Goal: Transaction & Acquisition: Purchase product/service

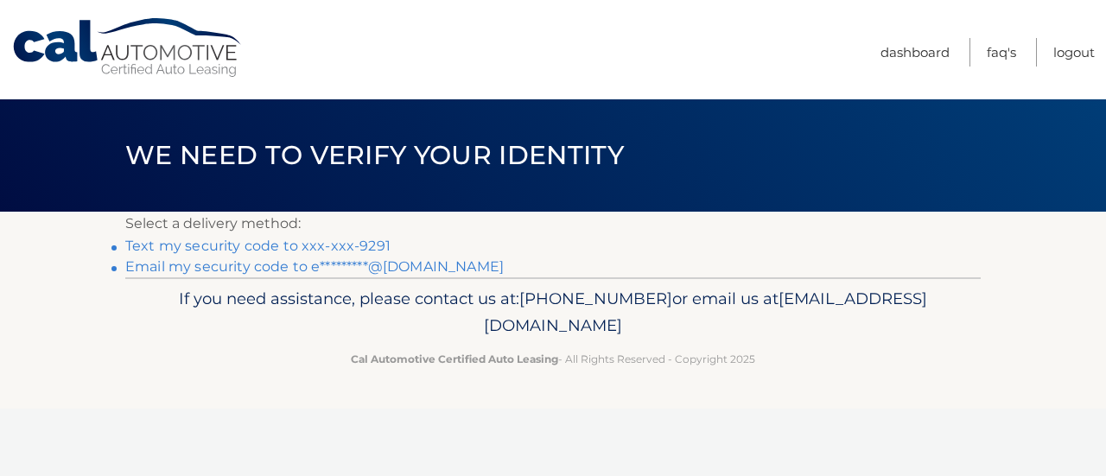
click at [251, 246] on link "Text my security code to xxx-xxx-9291" at bounding box center [257, 246] width 265 height 16
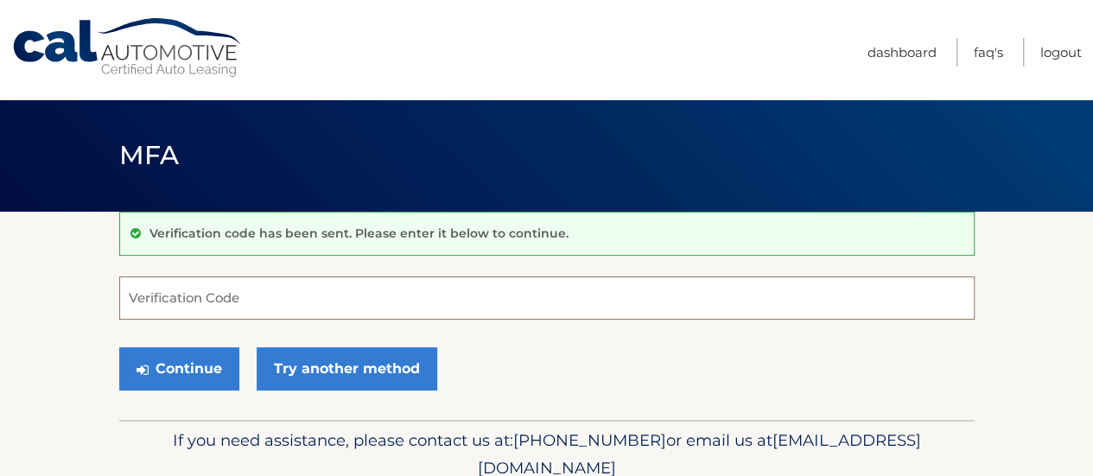
click at [255, 289] on input "Verification Code" at bounding box center [546, 297] width 855 height 43
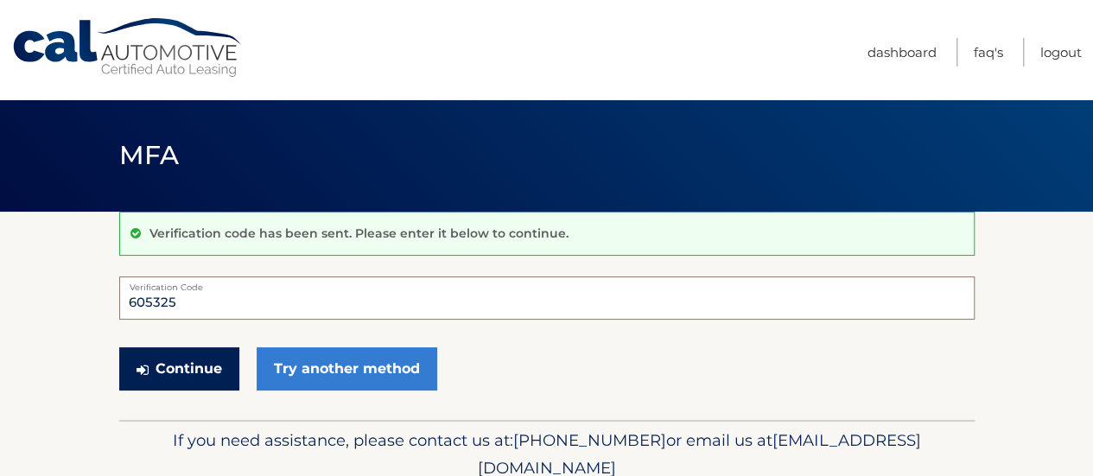
type input "605325"
click at [200, 377] on button "Continue" at bounding box center [179, 368] width 120 height 43
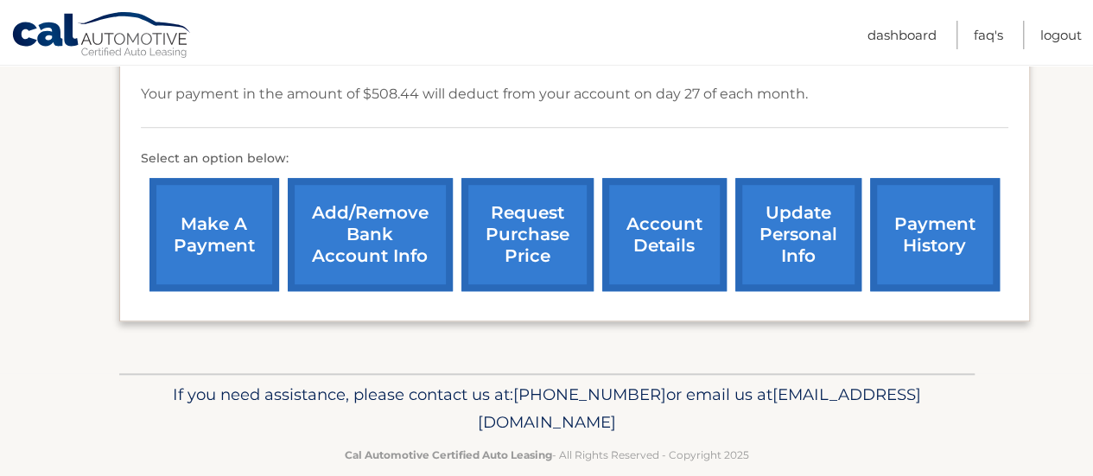
scroll to position [610, 0]
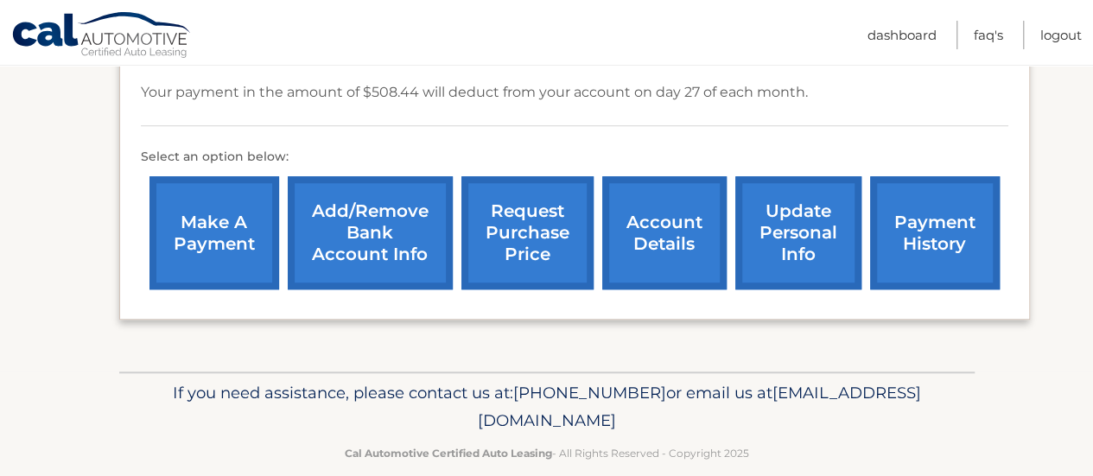
click at [206, 220] on link "make a payment" at bounding box center [214, 232] width 130 height 113
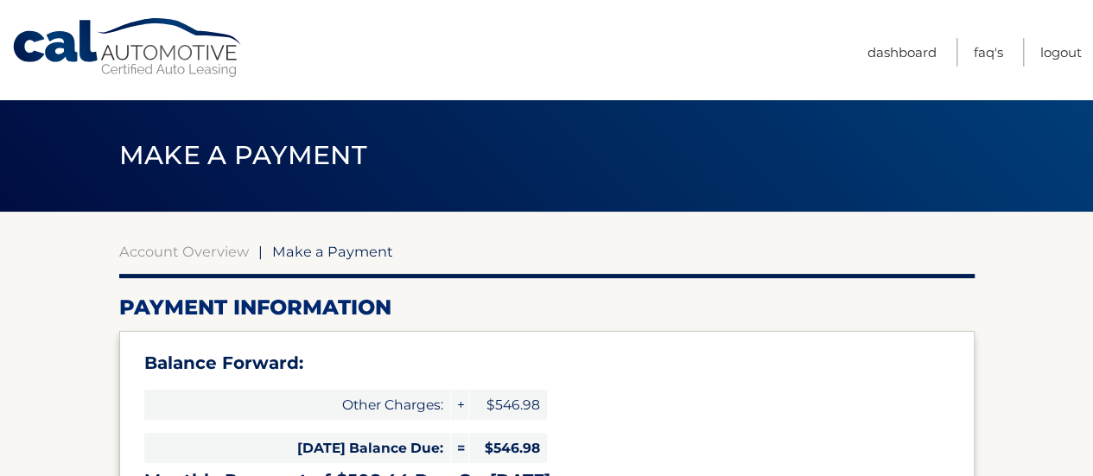
type input "1055.42"
select select "MTRiNWU3NjYtZmZlOS00YzdiLWEzMzAtMzkzNWM5Y2I1Njlj"
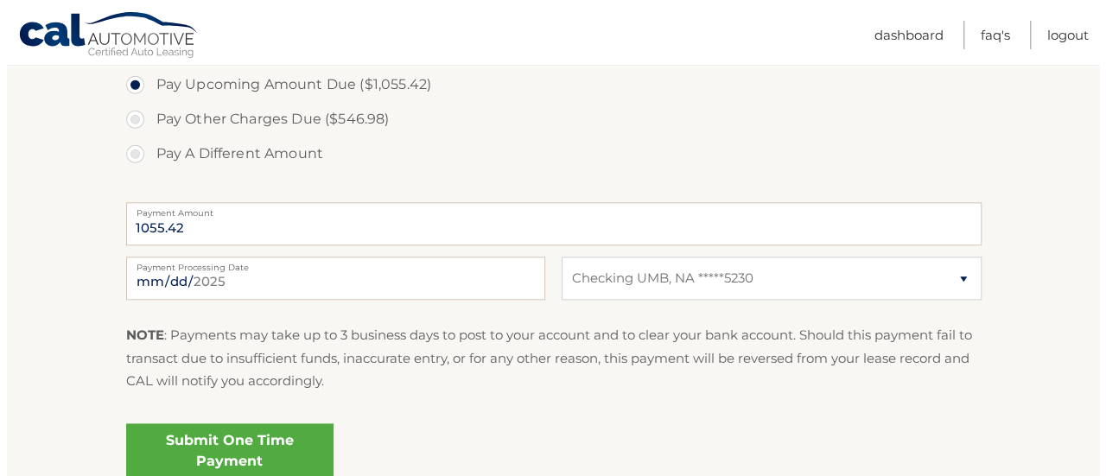
scroll to position [795, 0]
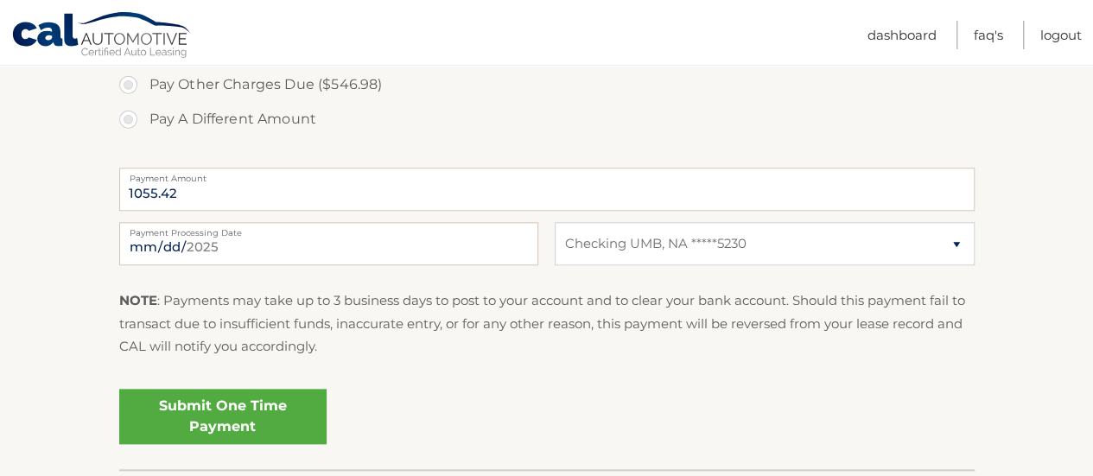
click at [225, 415] on link "Submit One Time Payment" at bounding box center [222, 416] width 207 height 55
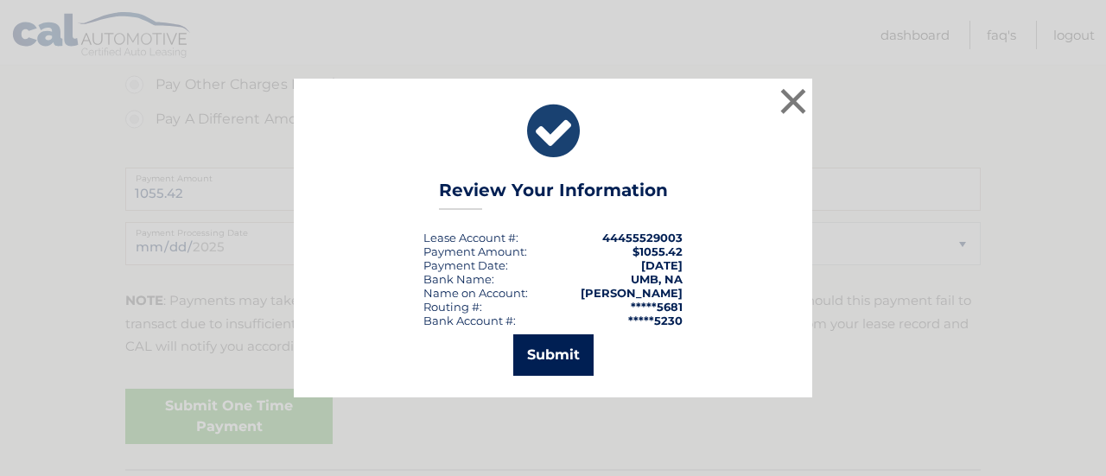
click at [553, 343] on button "Submit" at bounding box center [553, 354] width 80 height 41
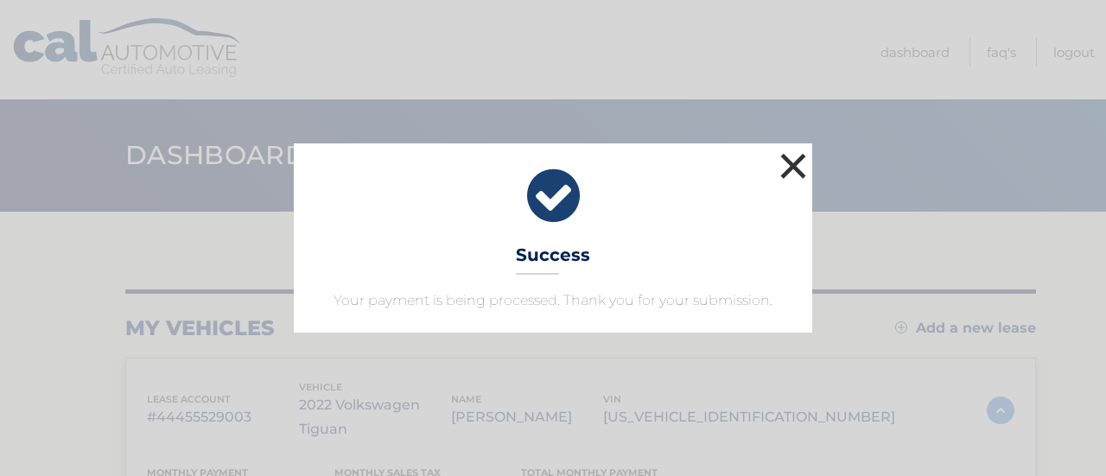
click at [790, 166] on button "×" at bounding box center [793, 166] width 35 height 35
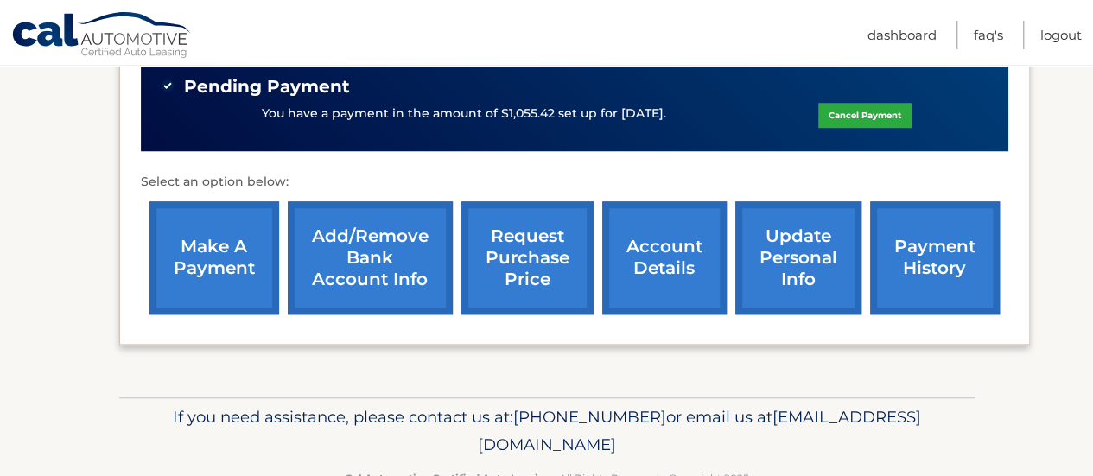
scroll to position [726, 0]
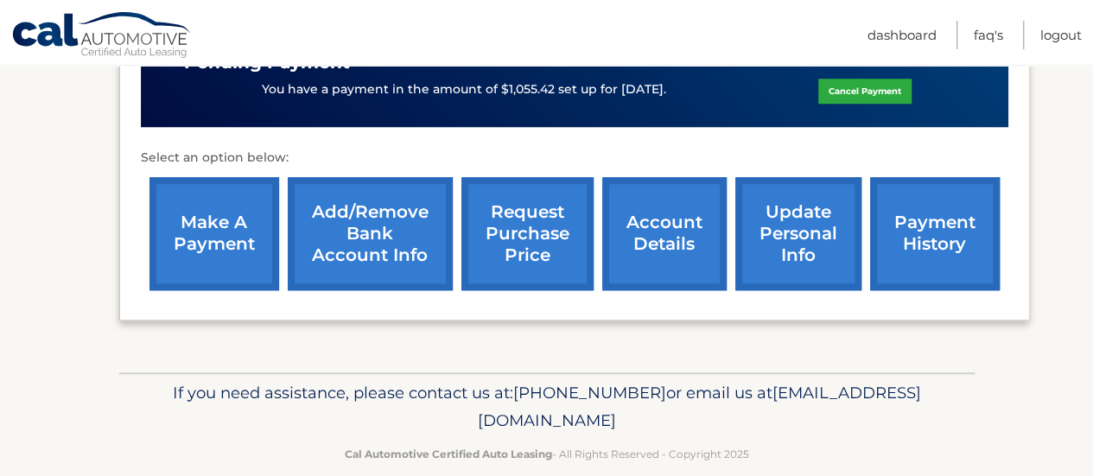
click at [217, 210] on link "make a payment" at bounding box center [214, 233] width 130 height 113
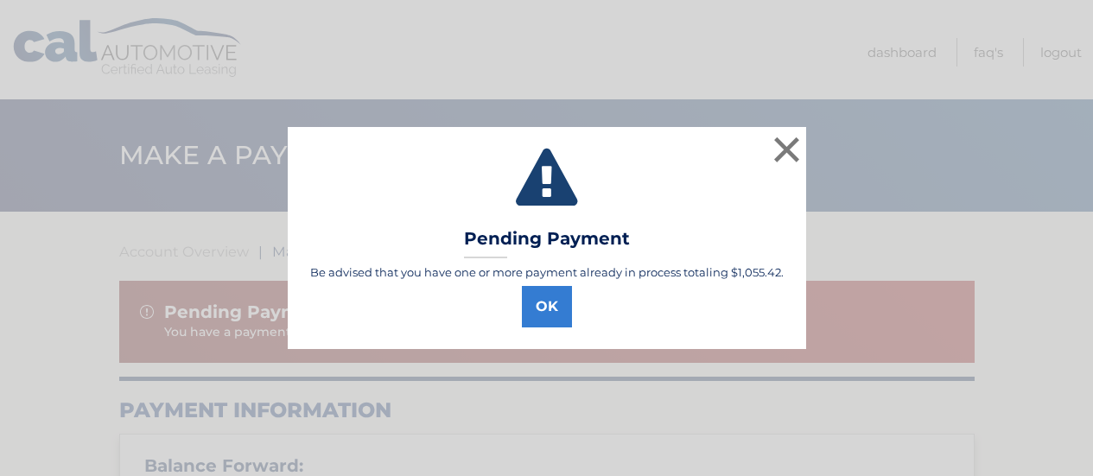
select select "MTRiNWU3NjYtZmZlOS00YzdiLWEzMzAtMzkzNWM5Y2I1Njlj"
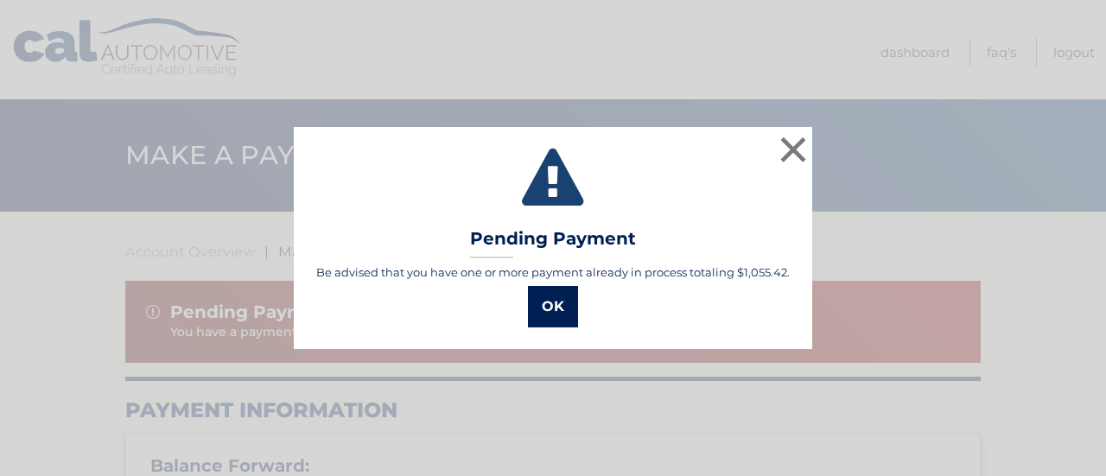
click at [548, 302] on button "OK" at bounding box center [553, 306] width 50 height 41
